Goal: Complete application form

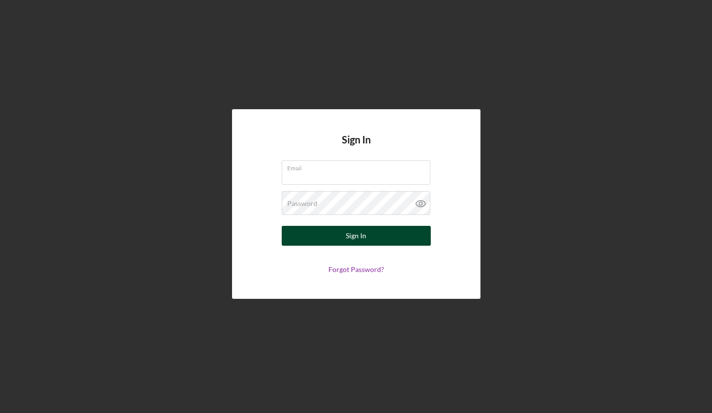
type input "[EMAIL_ADDRESS][DOMAIN_NAME]"
click at [321, 238] on button "Sign In" at bounding box center [356, 236] width 149 height 20
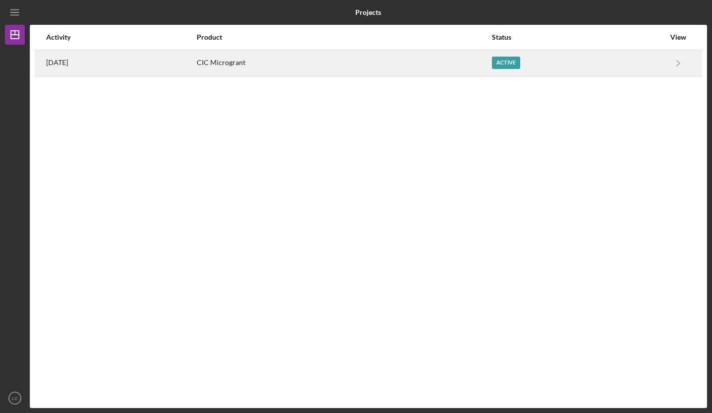
click at [536, 67] on div "Active" at bounding box center [578, 63] width 173 height 25
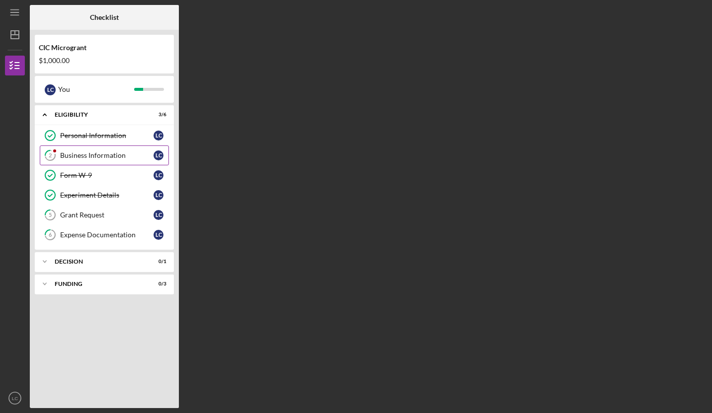
click at [116, 158] on div "Business Information" at bounding box center [106, 156] width 93 height 8
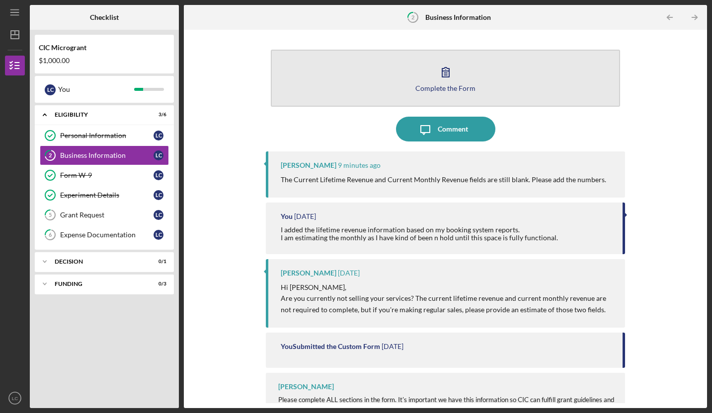
click at [443, 75] on icon "button" at bounding box center [445, 72] width 7 height 9
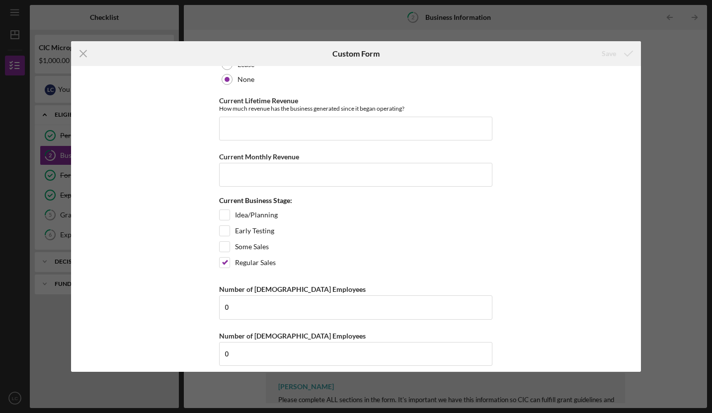
scroll to position [839, 0]
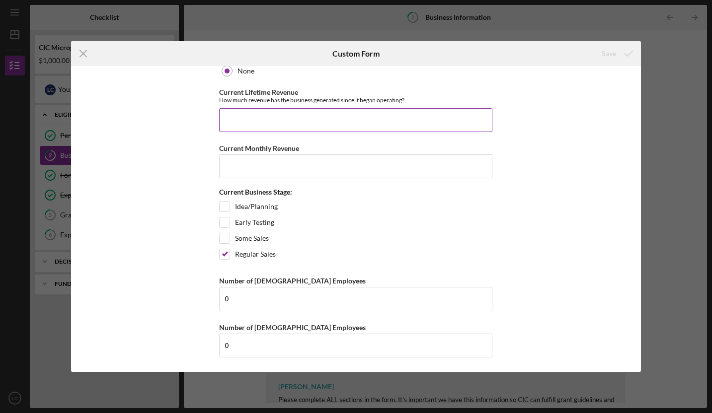
click at [304, 126] on input "Current Lifetime Revenue" at bounding box center [355, 120] width 273 height 24
type input "51,163.6"
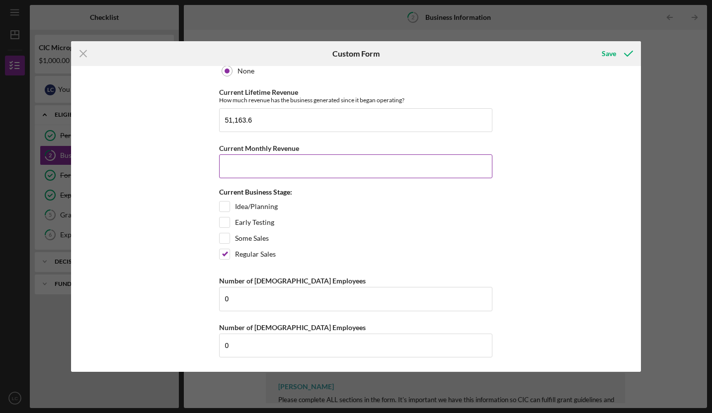
click at [256, 172] on input "Current Monthly Revenue" at bounding box center [355, 167] width 273 height 24
type input "500"
click at [611, 53] on div "Save" at bounding box center [609, 54] width 14 height 20
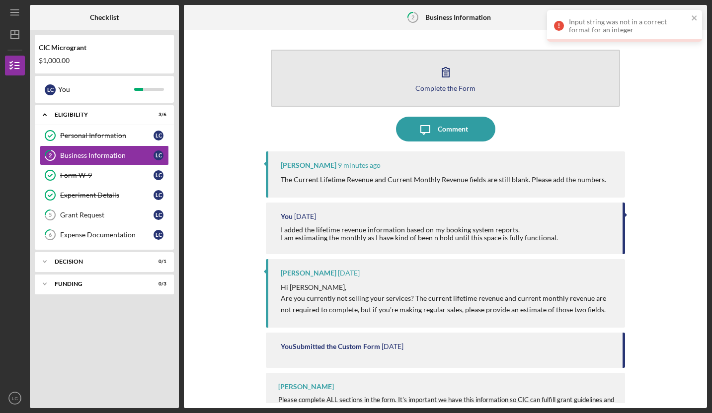
click at [453, 76] on icon "button" at bounding box center [445, 72] width 25 height 25
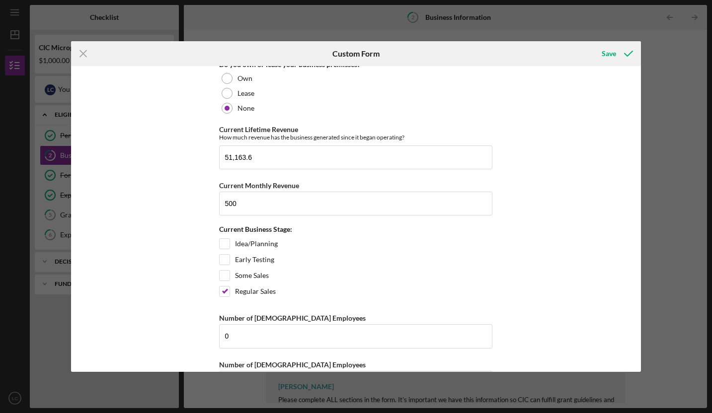
scroll to position [839, 0]
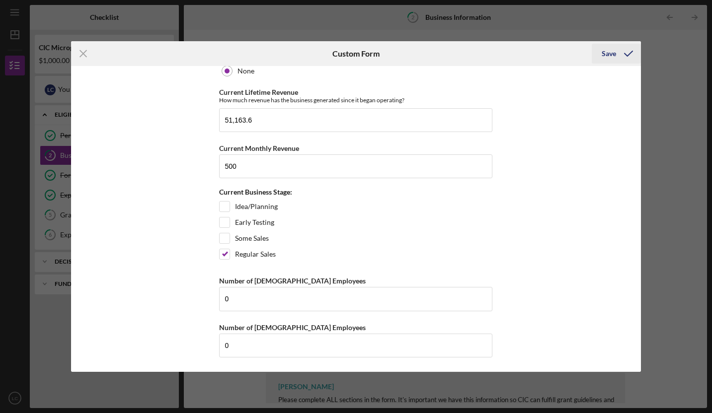
click at [615, 49] on div "Save" at bounding box center [609, 54] width 14 height 20
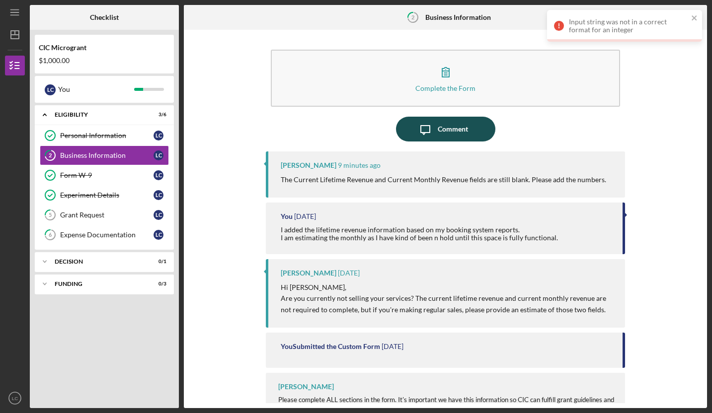
click at [405, 123] on button "Icon/Message Comment" at bounding box center [445, 129] width 99 height 25
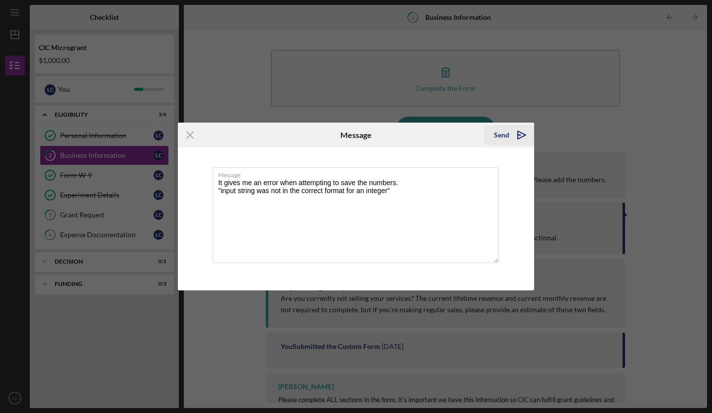
type textarea "It gives me an error when attempting to save the numbers. "input string was not…"
click at [497, 133] on div "Send" at bounding box center [501, 135] width 15 height 20
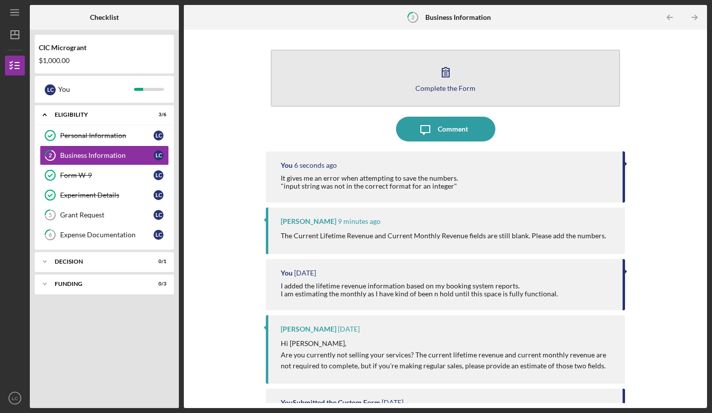
click at [437, 74] on icon "button" at bounding box center [445, 72] width 25 height 25
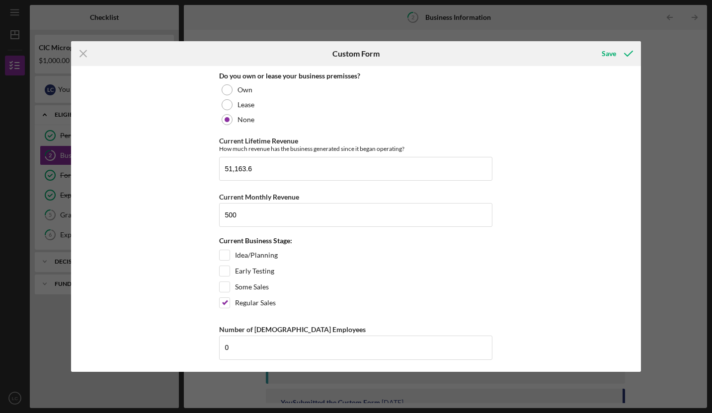
scroll to position [808, 0]
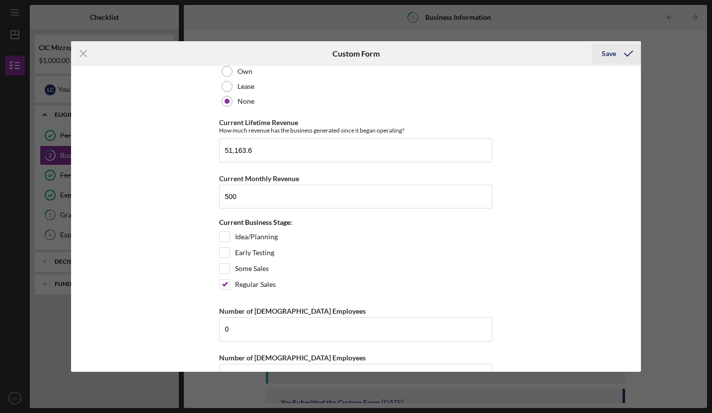
click at [625, 54] on polyline "submit" at bounding box center [629, 53] width 8 height 5
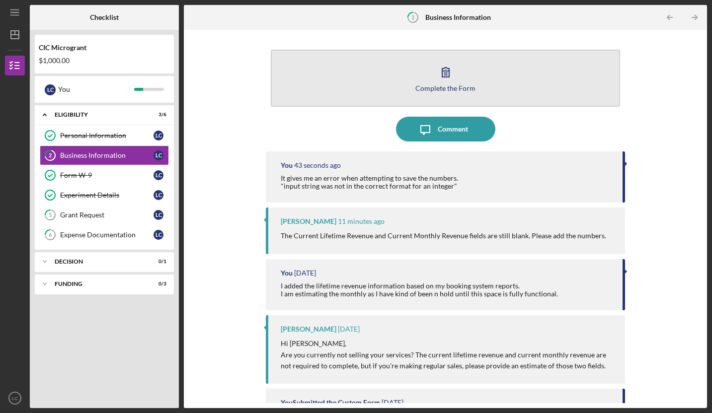
click at [447, 79] on icon "button" at bounding box center [445, 72] width 25 height 25
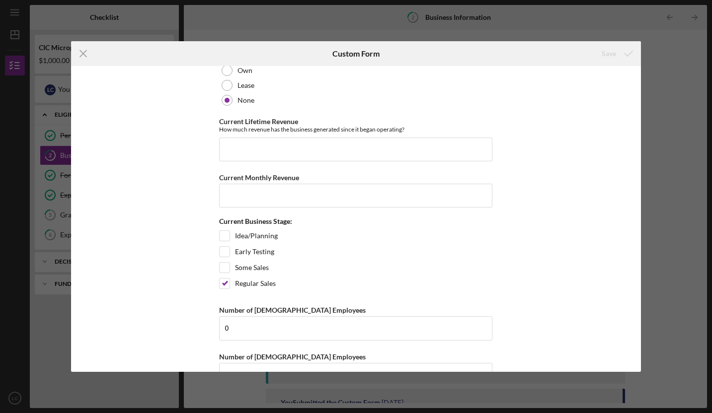
scroll to position [804, 0]
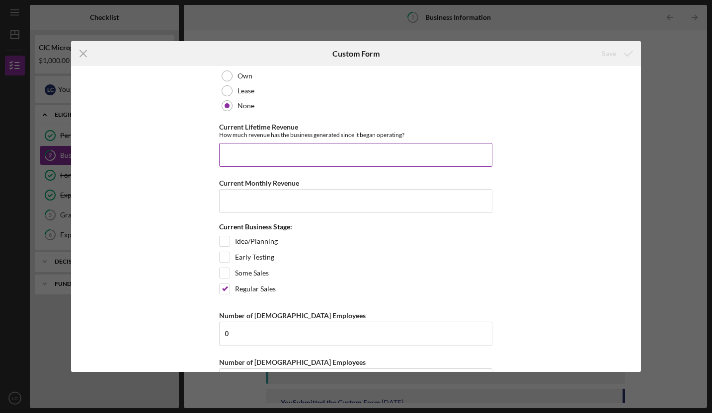
click at [254, 149] on input "Current Lifetime Revenue" at bounding box center [355, 155] width 273 height 24
click at [234, 158] on input "51,163.6" at bounding box center [355, 155] width 273 height 24
type input "5"
type input "51,164"
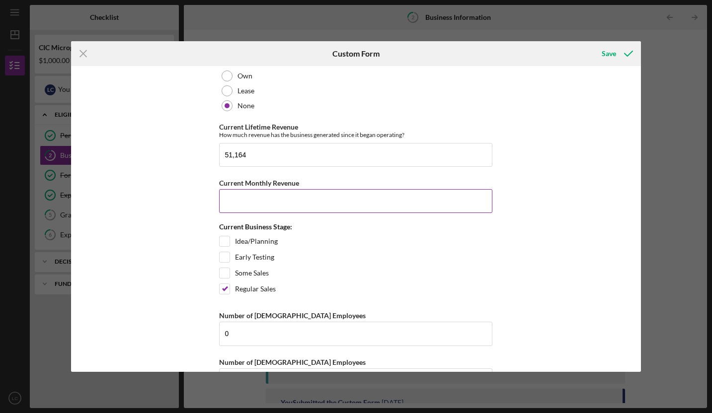
click at [244, 200] on input "Current Monthly Revenue" at bounding box center [355, 201] width 273 height 24
type input "500"
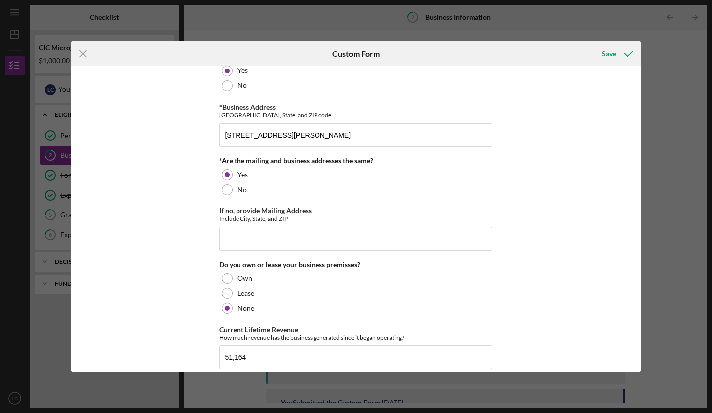
scroll to position [839, 0]
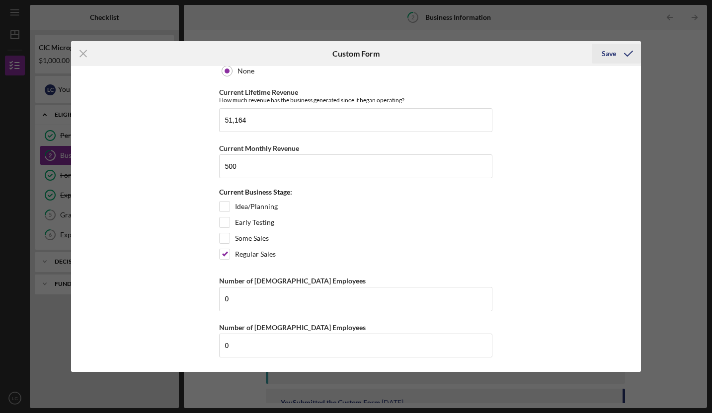
click at [611, 54] on div "Save" at bounding box center [609, 54] width 14 height 20
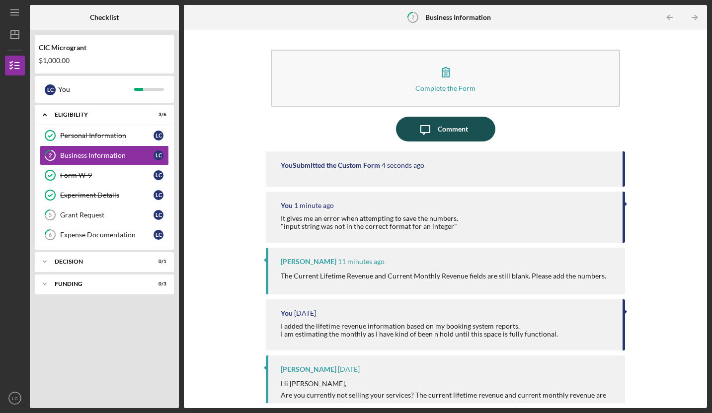
click at [448, 127] on div "Comment" at bounding box center [453, 129] width 30 height 25
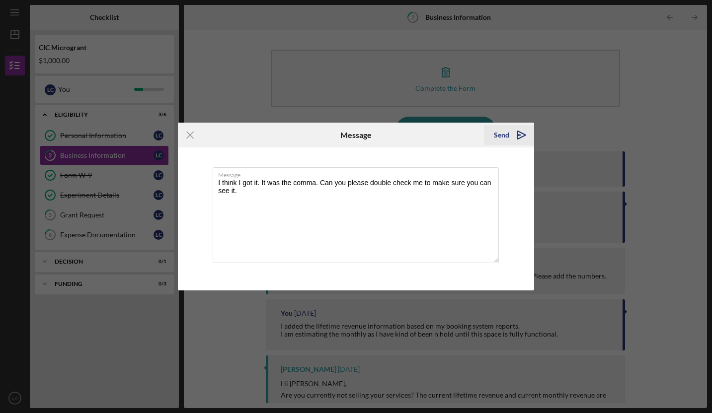
type textarea "I think I got it. It was the comma. Can you please double check me to make sure…"
click at [520, 131] on icon "Icon/icon-invite-send" at bounding box center [521, 135] width 25 height 25
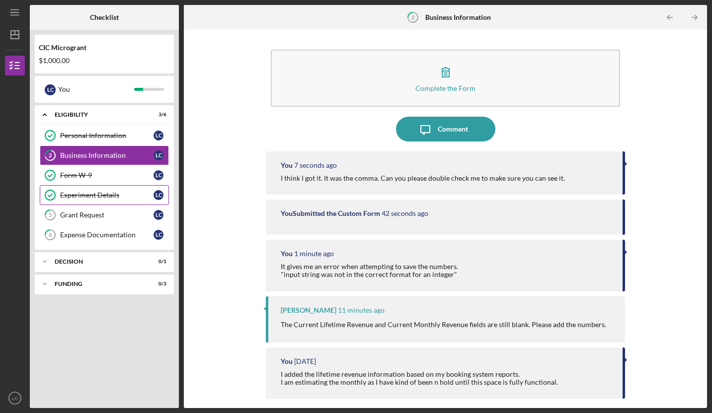
click at [128, 197] on div "Experiment Details" at bounding box center [106, 195] width 93 height 8
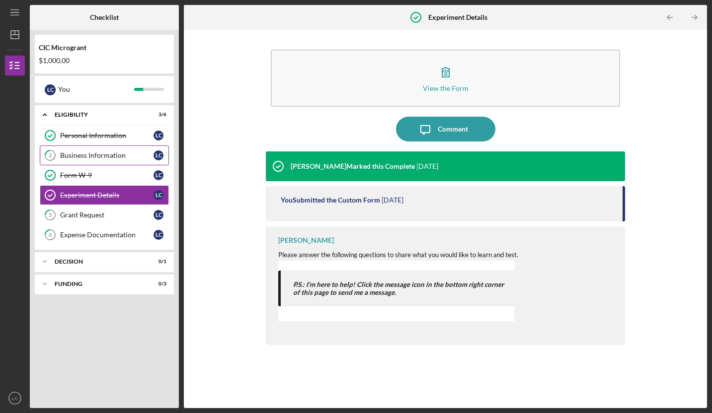
click at [81, 159] on link "2 Business Information L C" at bounding box center [104, 156] width 129 height 20
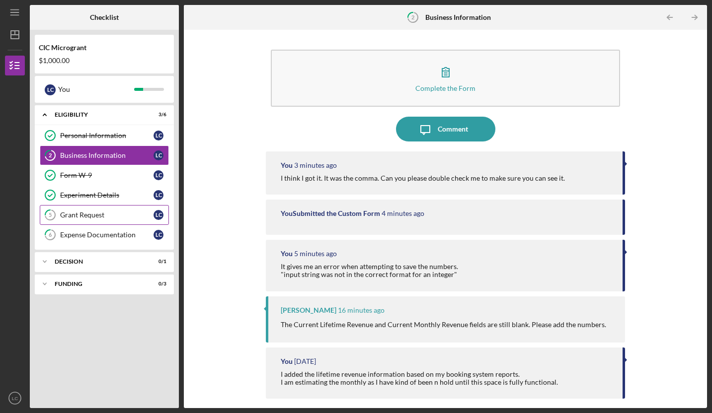
click at [80, 212] on div "Grant Request" at bounding box center [106, 215] width 93 height 8
